Goal: Check status: Check status

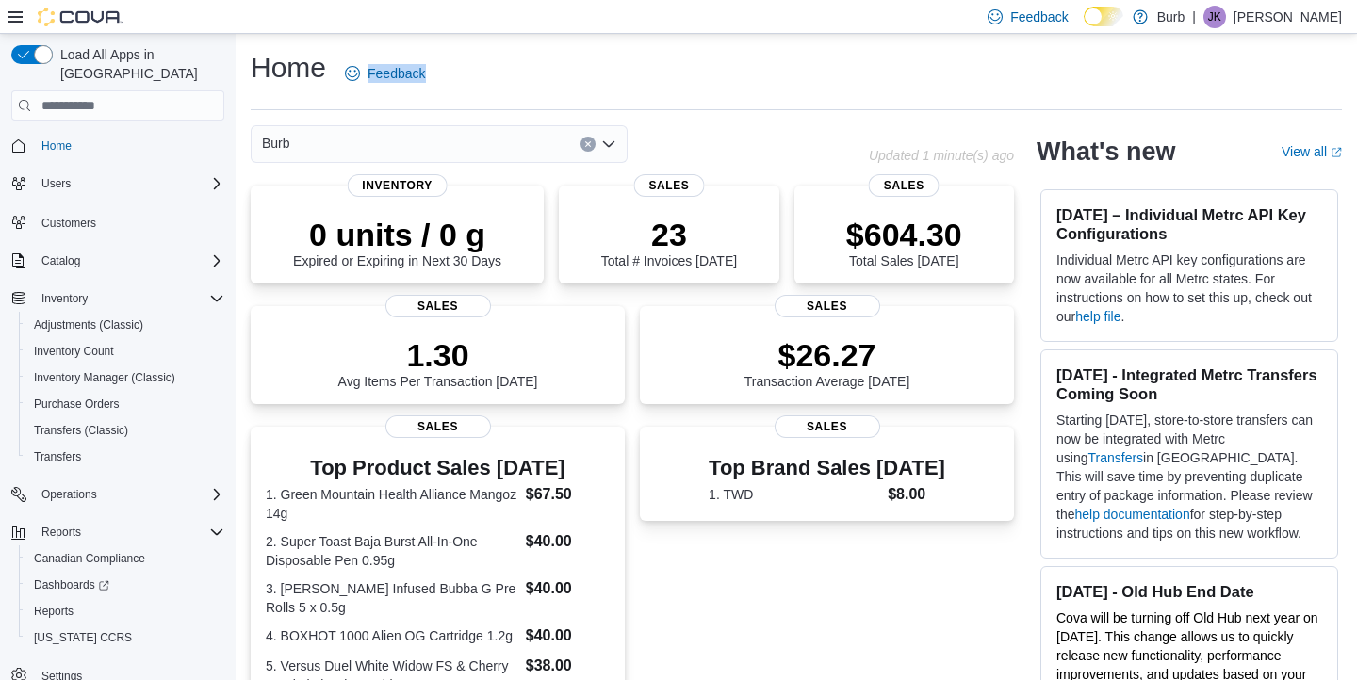
drag, startPoint x: 329, startPoint y: 76, endPoint x: 87, endPoint y: 76, distance: 242.2
click at [87, 76] on div "Load All Apps in [GEOGRAPHIC_DATA] Home Users Customers Catalog Inventory Adjus…" at bounding box center [678, 581] width 1357 height 1094
click at [557, 59] on div "Home Feedback" at bounding box center [796, 73] width 1091 height 49
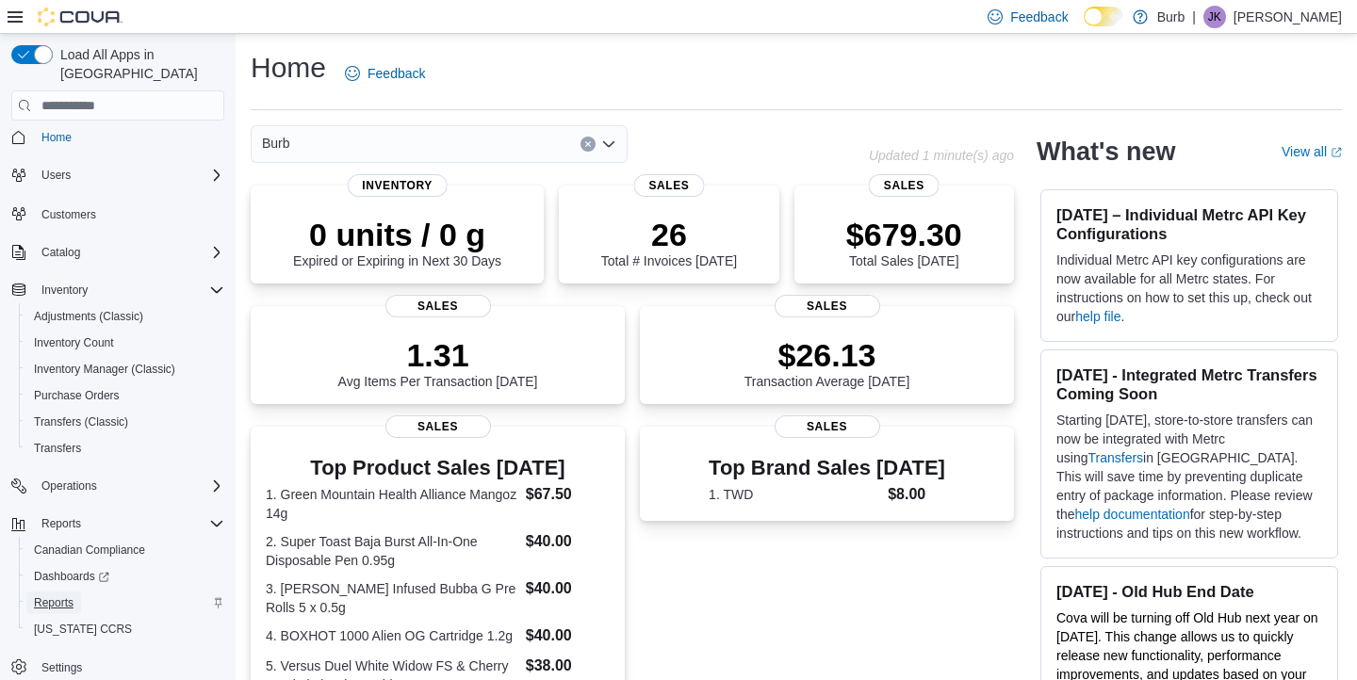
click at [53, 592] on span "Reports" at bounding box center [54, 603] width 40 height 23
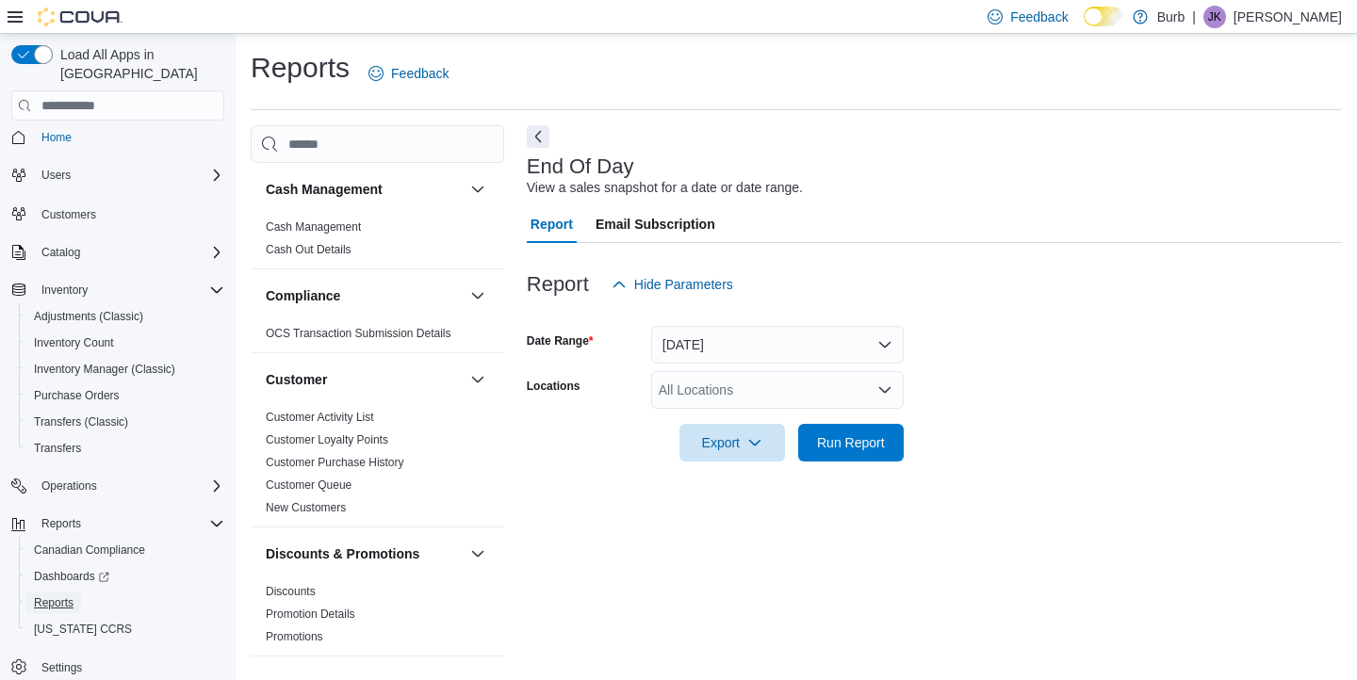
scroll to position [8, 0]
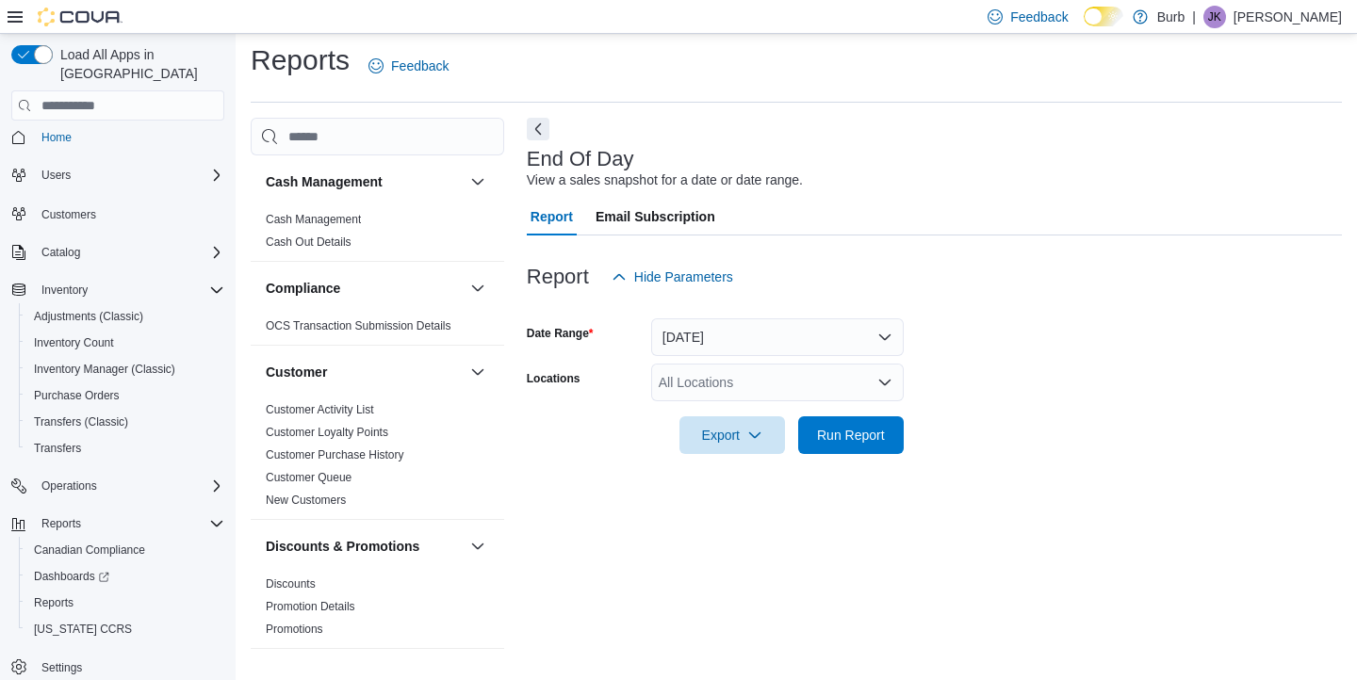
click at [744, 369] on div "All Locations" at bounding box center [777, 383] width 253 height 38
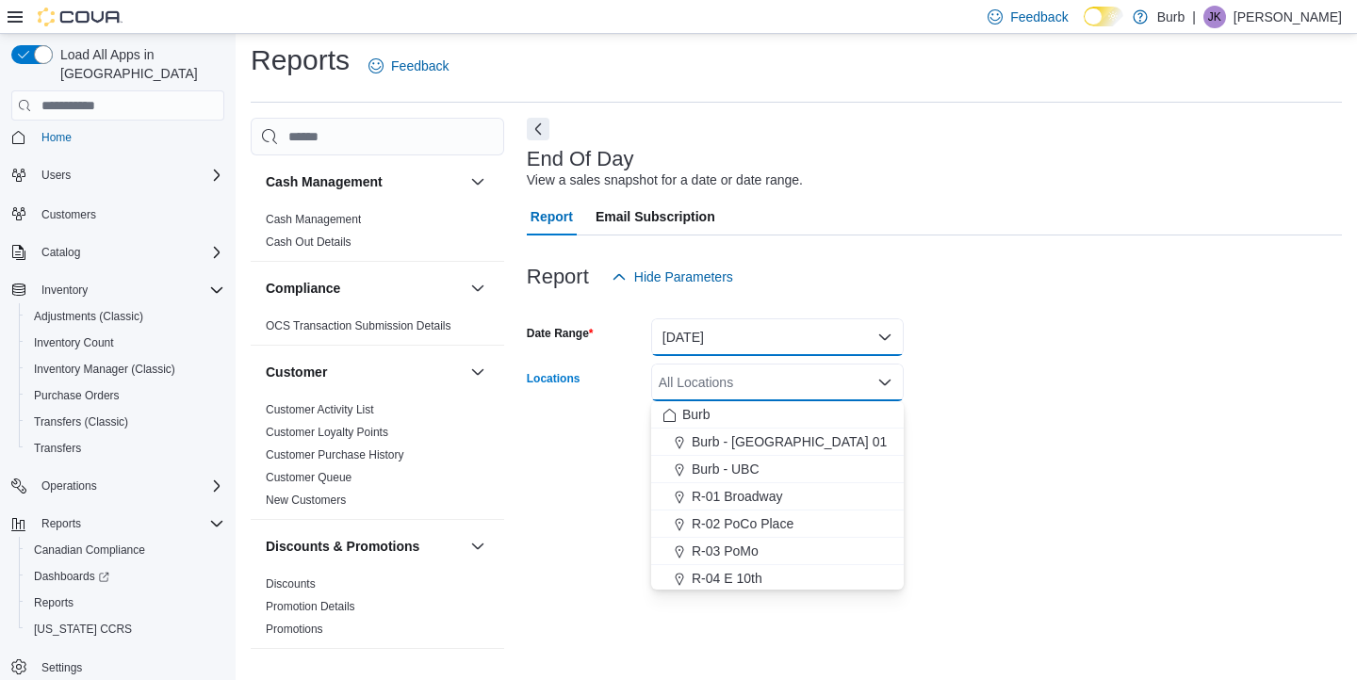
click at [760, 339] on button "[DATE]" at bounding box center [777, 337] width 253 height 38
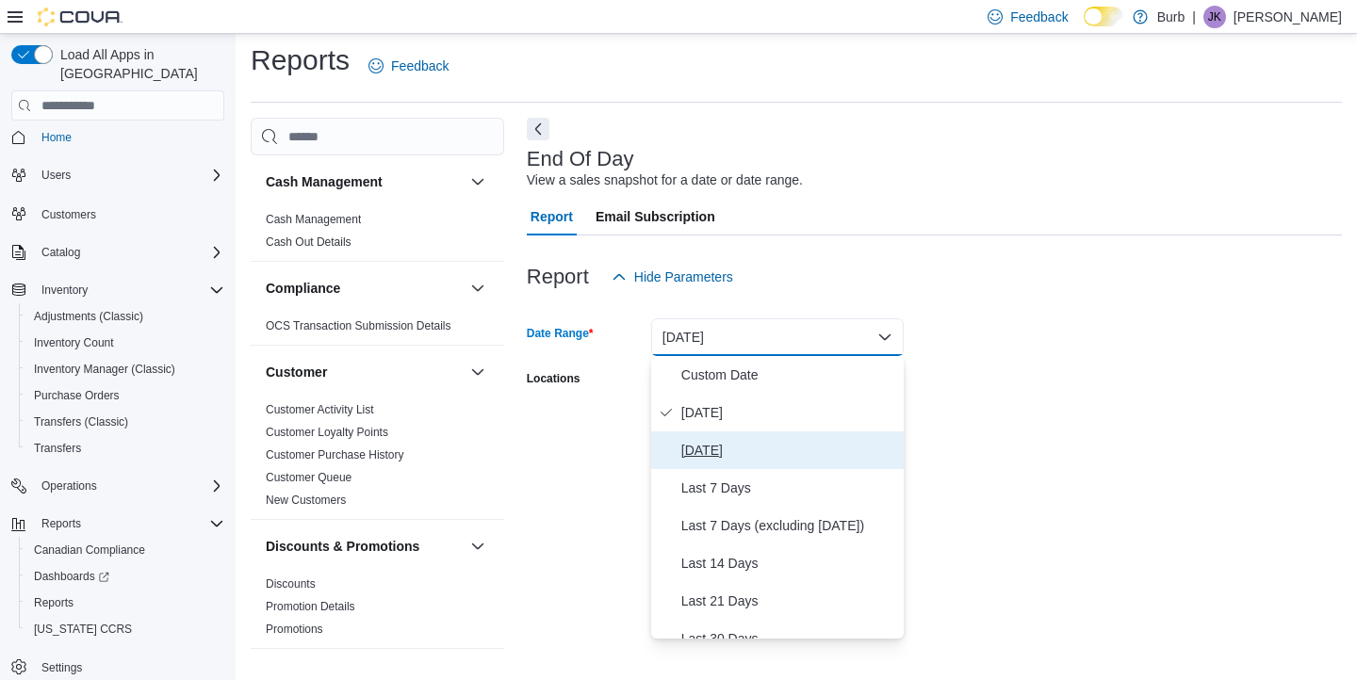
click at [732, 458] on span "[DATE]" at bounding box center [788, 450] width 215 height 23
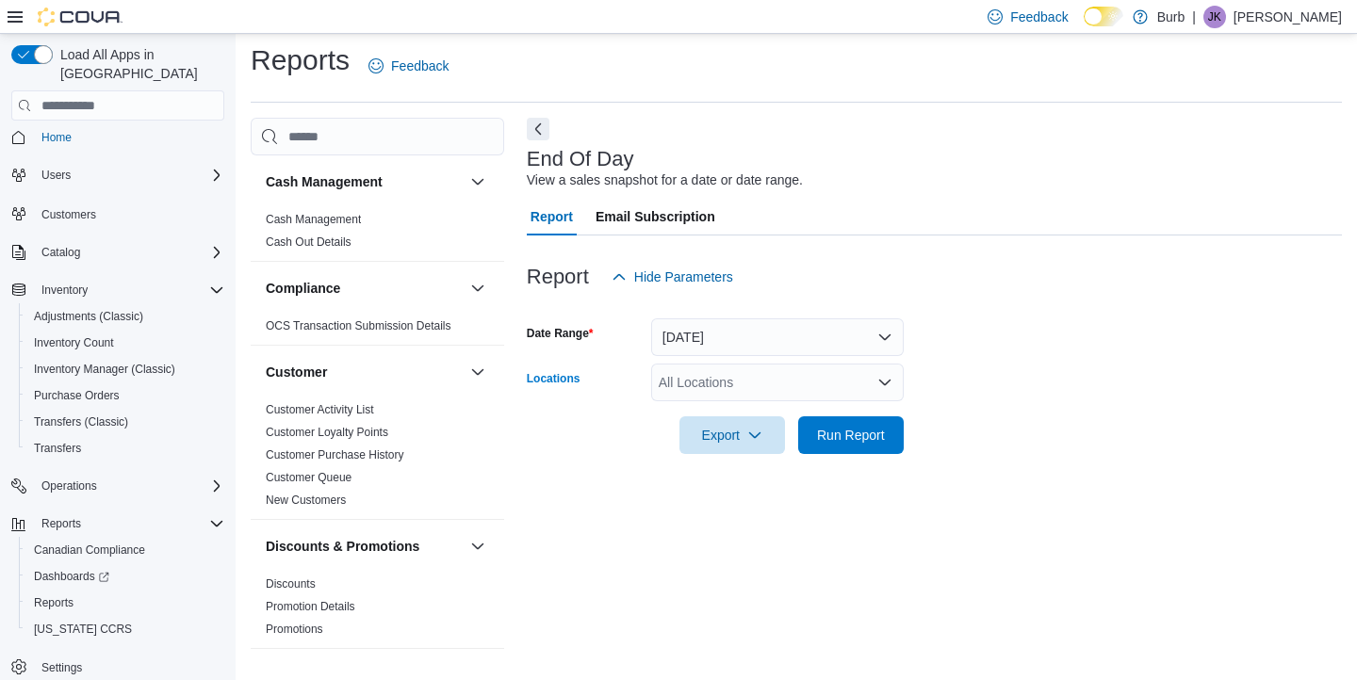
click at [776, 393] on div "All Locations" at bounding box center [777, 383] width 253 height 38
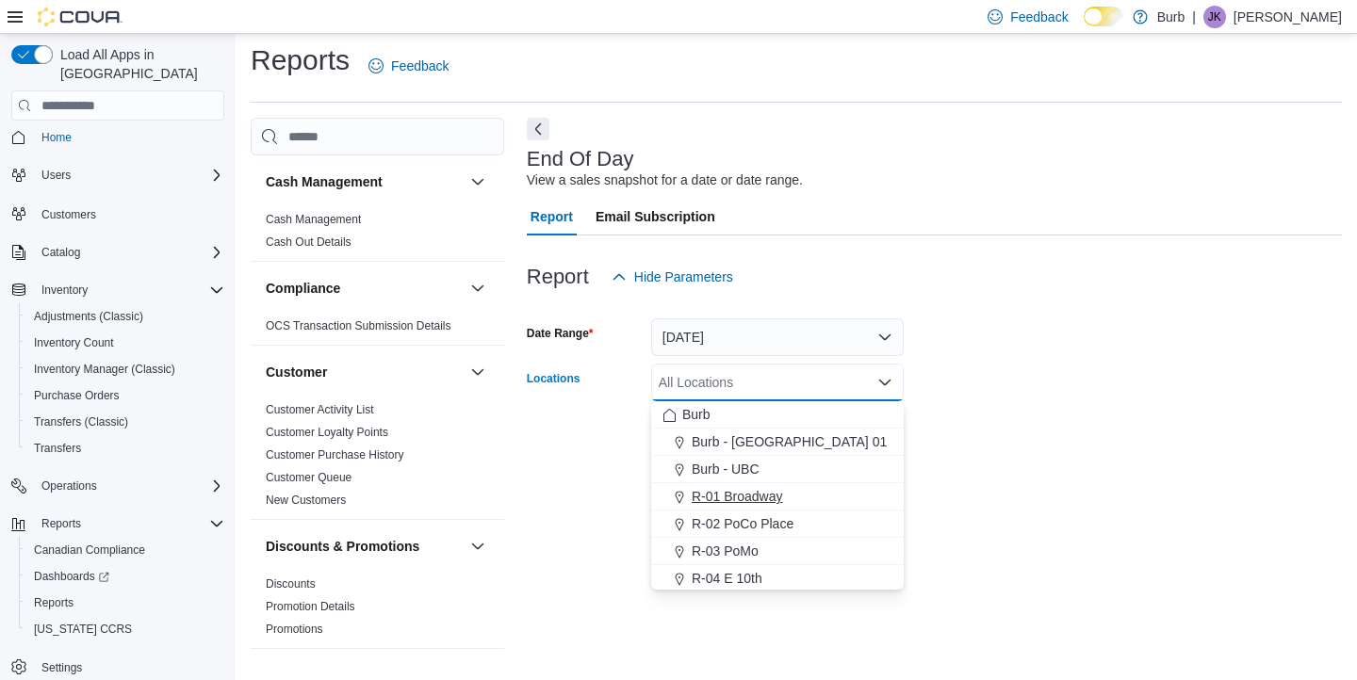
click at [792, 490] on div "R-01 Broadway" at bounding box center [777, 496] width 230 height 19
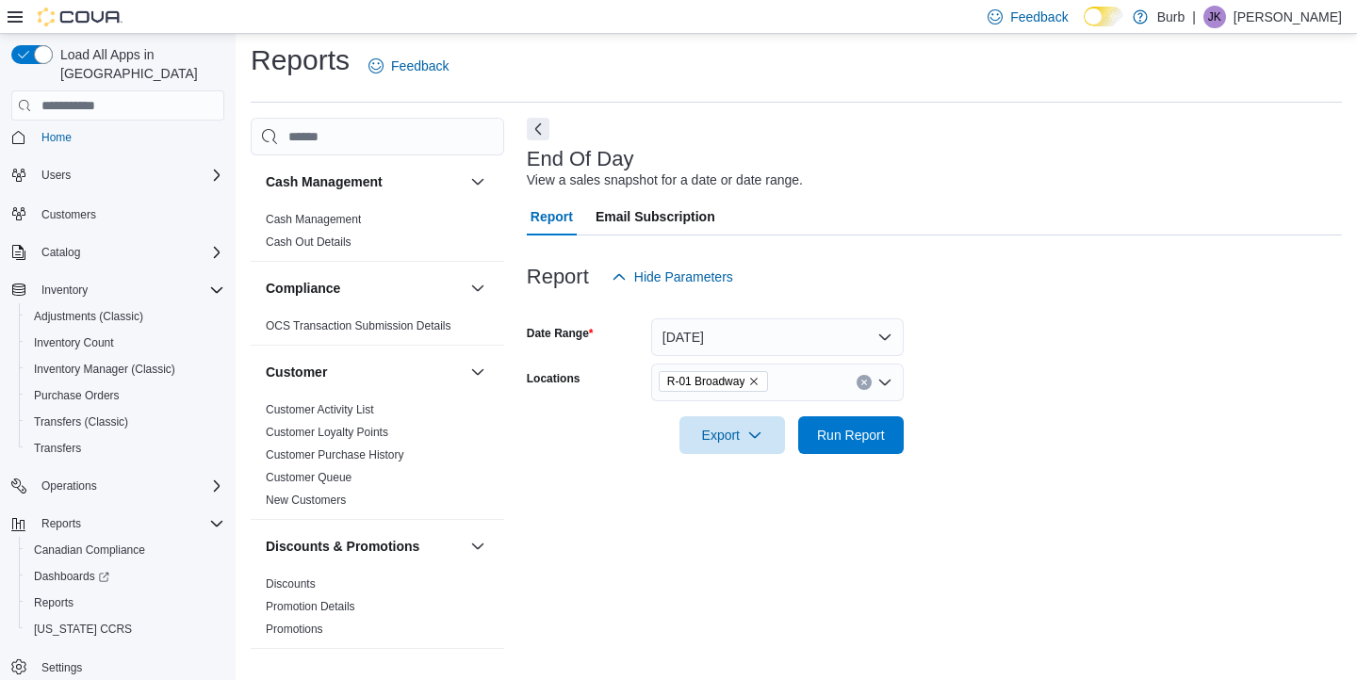
click at [1063, 436] on form "Date Range [DATE] Locations R-01 Broadway Export Run Report" at bounding box center [934, 375] width 815 height 158
click at [881, 446] on span "Run Report" at bounding box center [850, 435] width 83 height 38
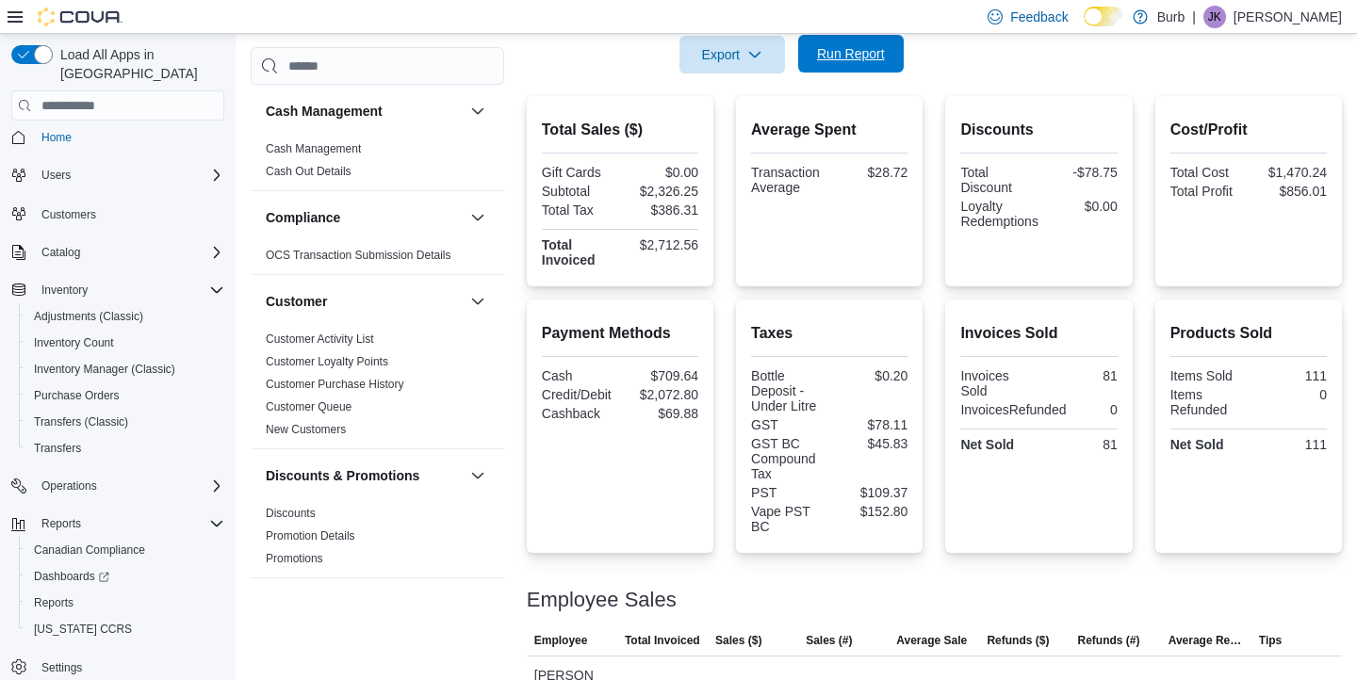
scroll to position [384, 0]
